Goal: Transaction & Acquisition: Purchase product/service

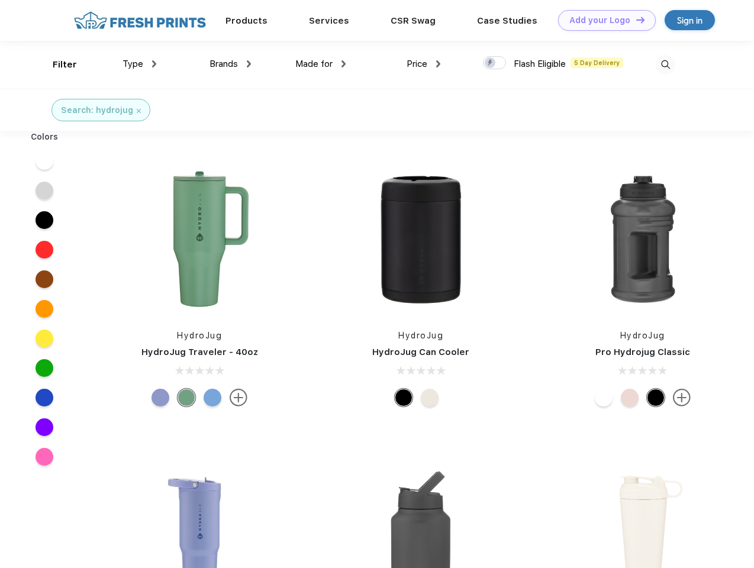
scroll to position [1, 0]
click at [603, 20] on link "Add your Logo Design Tool" at bounding box center [607, 20] width 98 height 21
click at [0, 0] on div "Design Tool" at bounding box center [0, 0] width 0 height 0
click at [635, 20] on link "Add your Logo Design Tool" at bounding box center [607, 20] width 98 height 21
click at [57, 65] on div "Filter" at bounding box center [65, 65] width 24 height 14
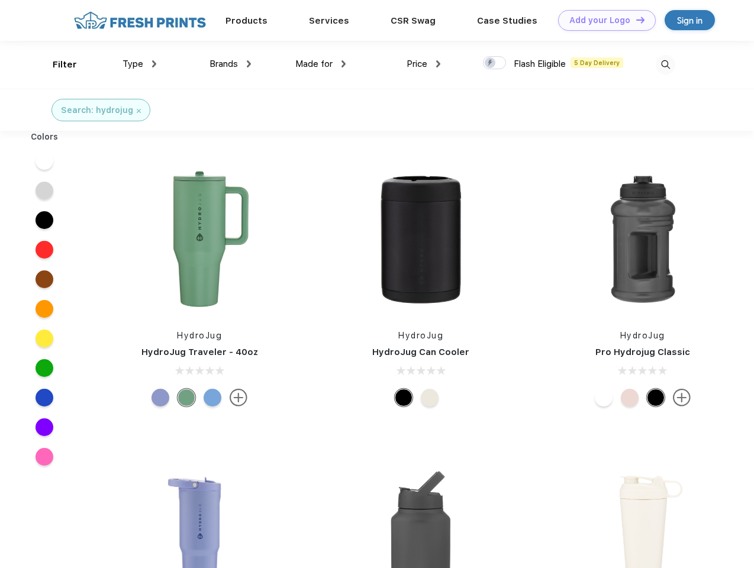
click at [140, 64] on span "Type" at bounding box center [133, 64] width 21 height 11
click at [230, 64] on span "Brands" at bounding box center [224, 64] width 28 height 11
click at [321, 64] on span "Made for" at bounding box center [313, 64] width 37 height 11
click at [424, 64] on span "Price" at bounding box center [417, 64] width 21 height 11
click at [495, 63] on div at bounding box center [494, 62] width 23 height 13
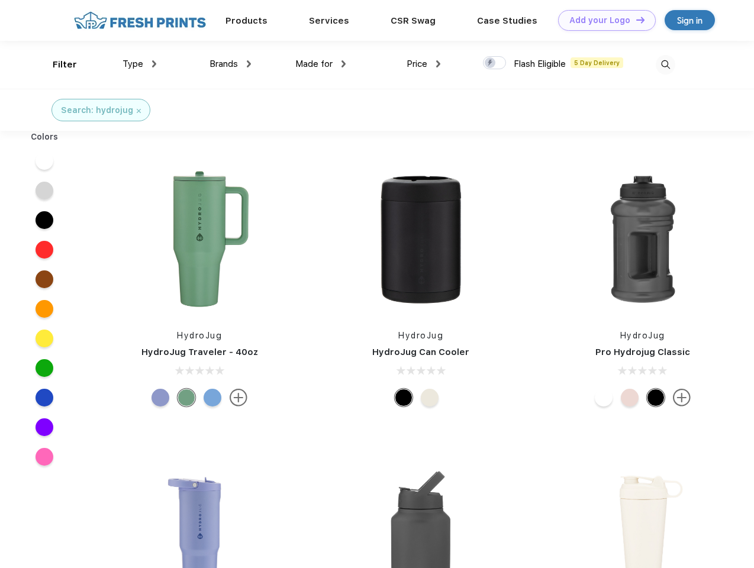
click at [491, 63] on input "checkbox" at bounding box center [487, 60] width 8 height 8
click at [666, 65] on img at bounding box center [666, 65] width 20 height 20
